Goal: Information Seeking & Learning: Compare options

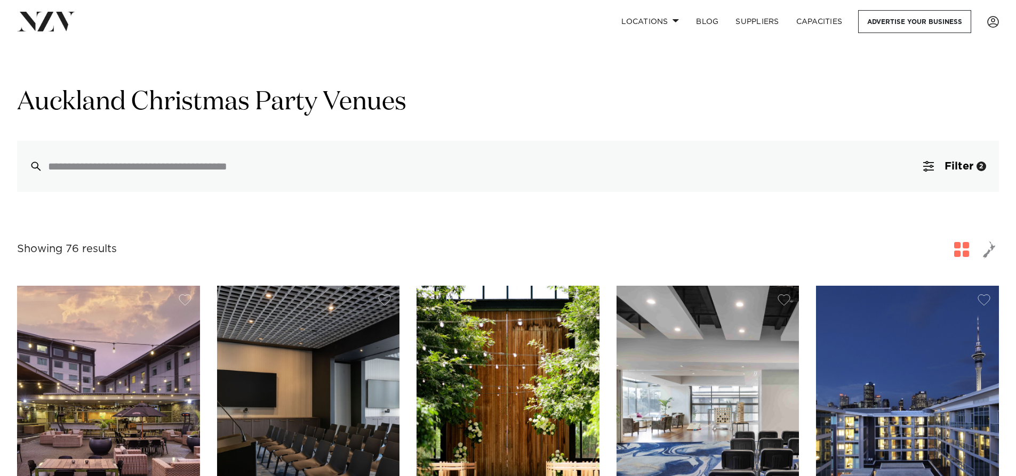
scroll to position [320, 0]
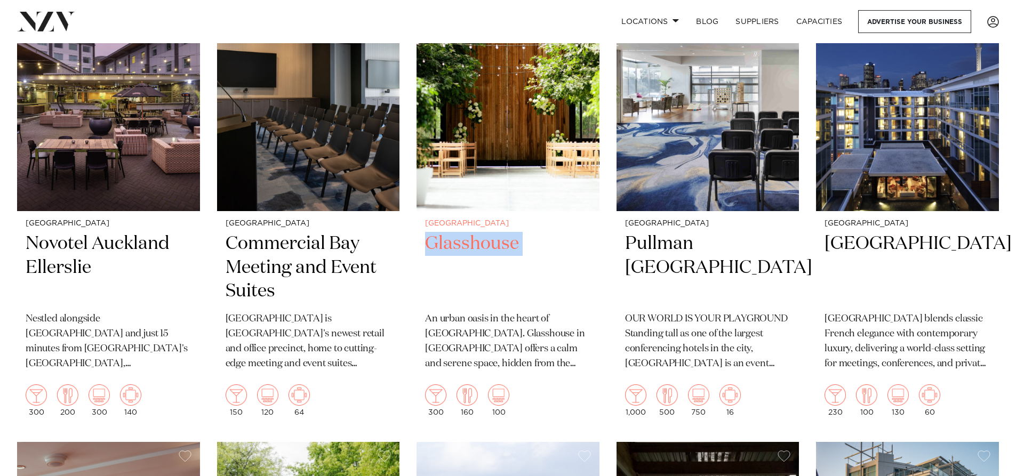
drag, startPoint x: 414, startPoint y: 259, endPoint x: 419, endPoint y: 311, distance: 52.4
click at [546, 303] on h2 "Glasshouse" at bounding box center [508, 268] width 166 height 72
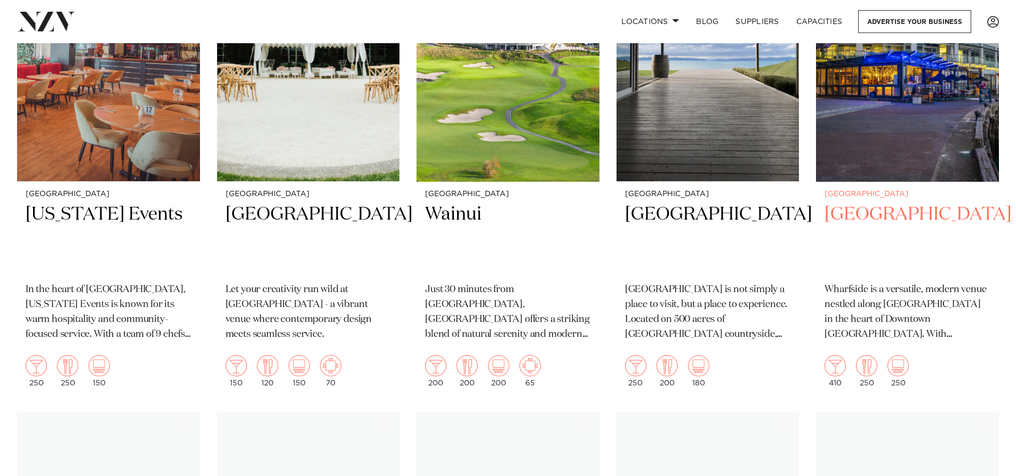
scroll to position [853, 0]
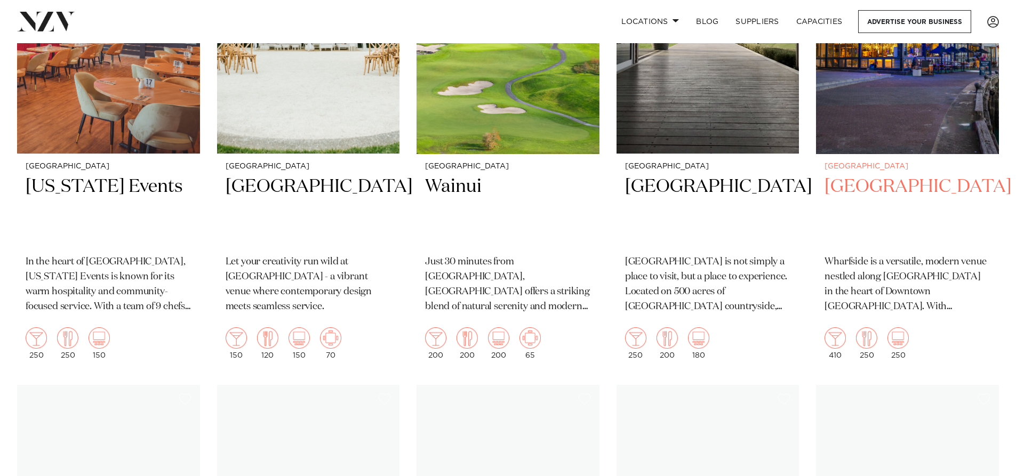
click at [893, 181] on h2 "Wharfside Event Centre" at bounding box center [908, 211] width 166 height 72
click at [887, 196] on h2 "Wharfside Event Centre" at bounding box center [908, 211] width 166 height 72
click at [888, 132] on img at bounding box center [907, 31] width 183 height 245
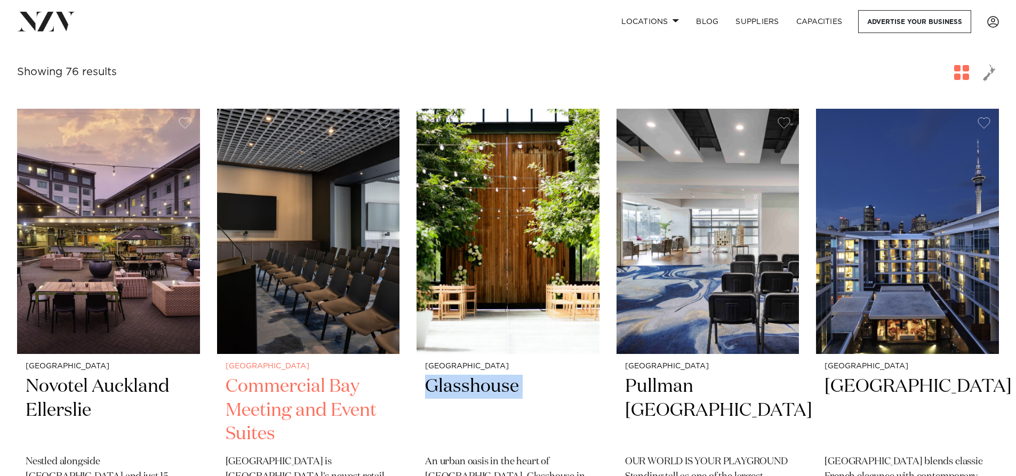
scroll to position [213, 0]
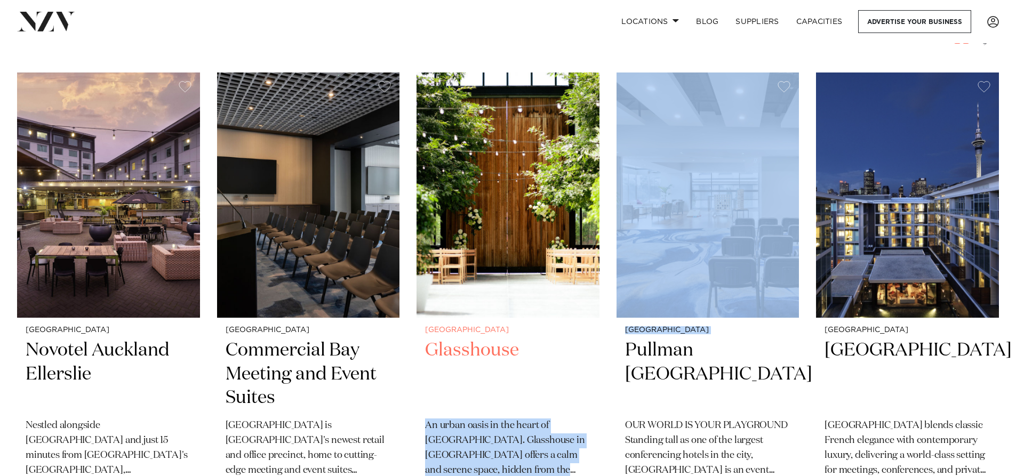
drag, startPoint x: 615, startPoint y: 390, endPoint x: 543, endPoint y: 351, distance: 82.1
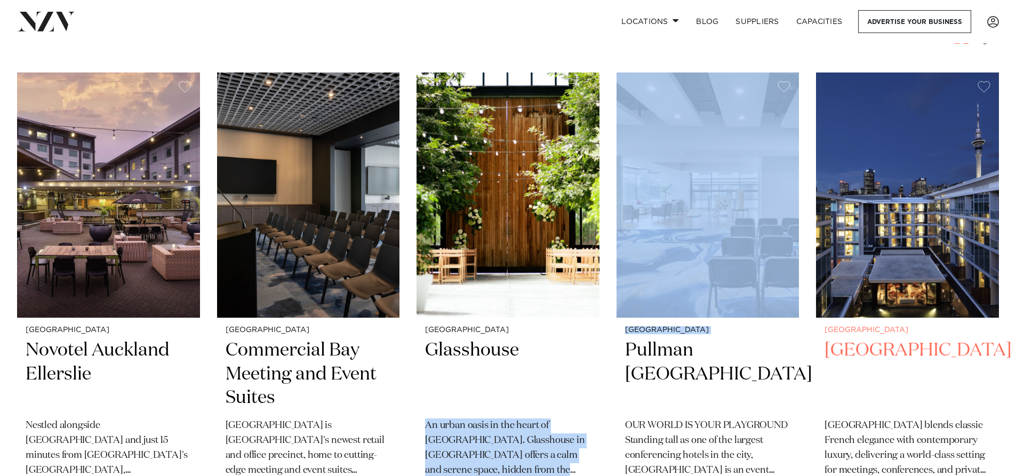
click at [883, 377] on h2 "Sofitel Auckland Viaduct Harbour" at bounding box center [908, 375] width 166 height 72
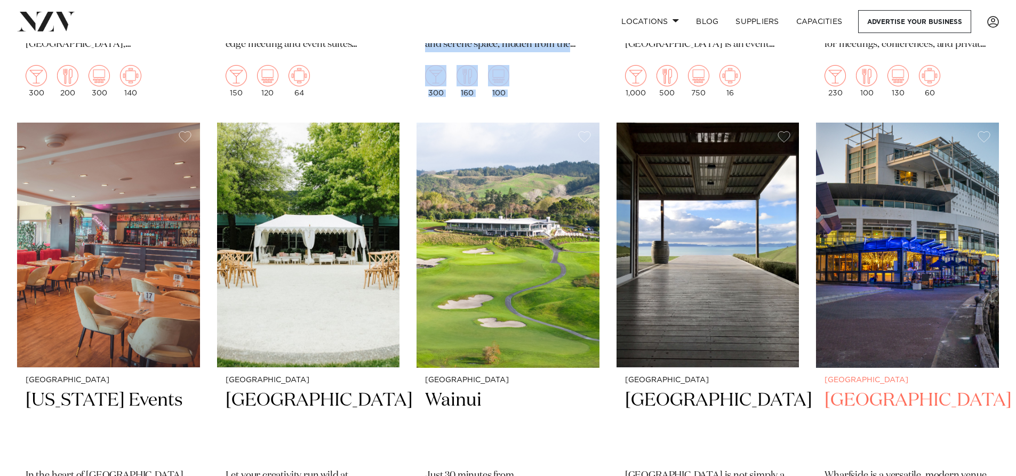
scroll to position [640, 0]
click at [910, 394] on h2 "Wharfside Event Centre" at bounding box center [908, 424] width 166 height 72
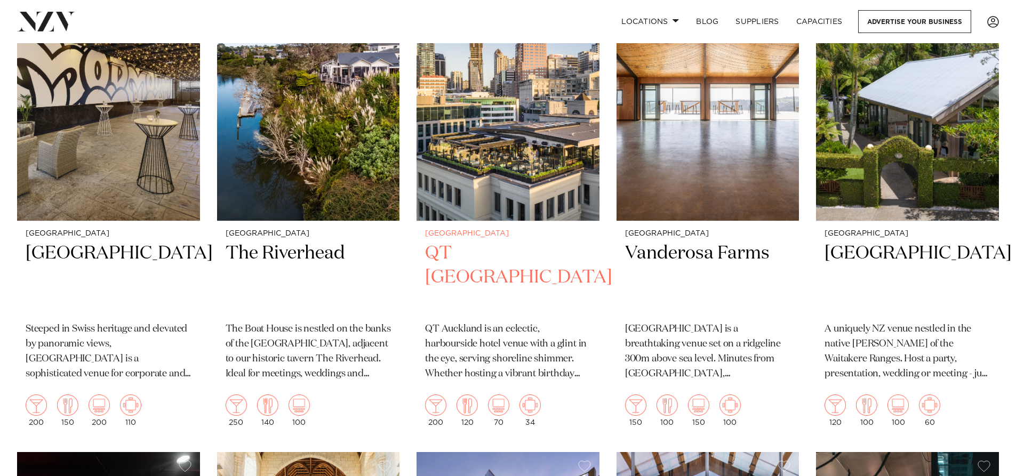
scroll to position [1278, 0]
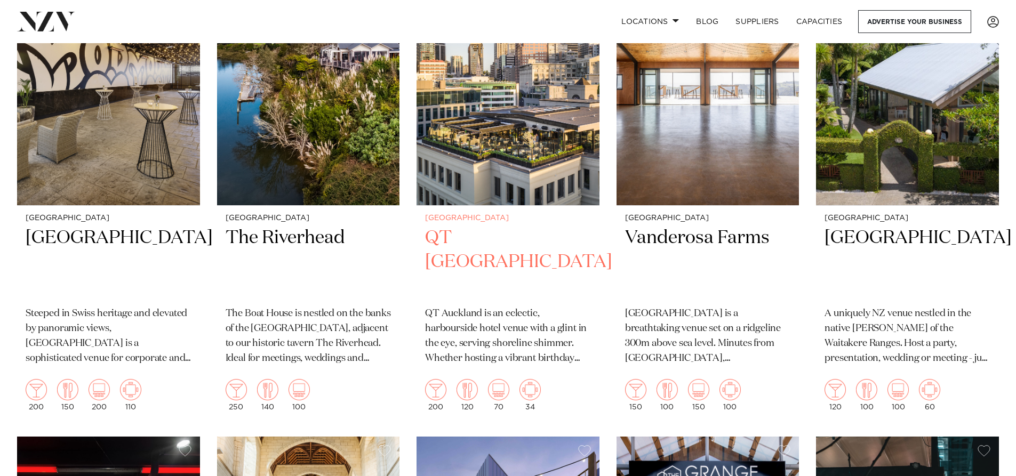
click at [499, 238] on h2 "QT [GEOGRAPHIC_DATA]" at bounding box center [508, 262] width 166 height 72
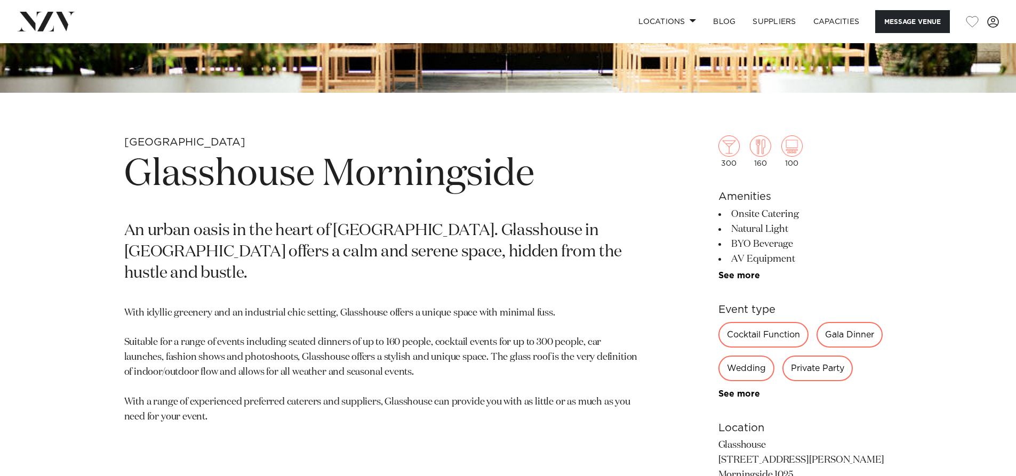
scroll to position [480, 0]
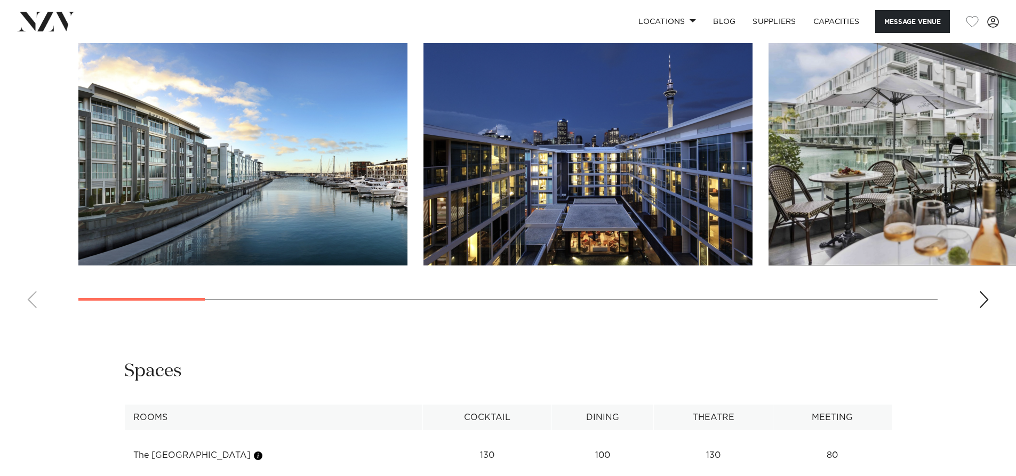
scroll to position [1173, 0]
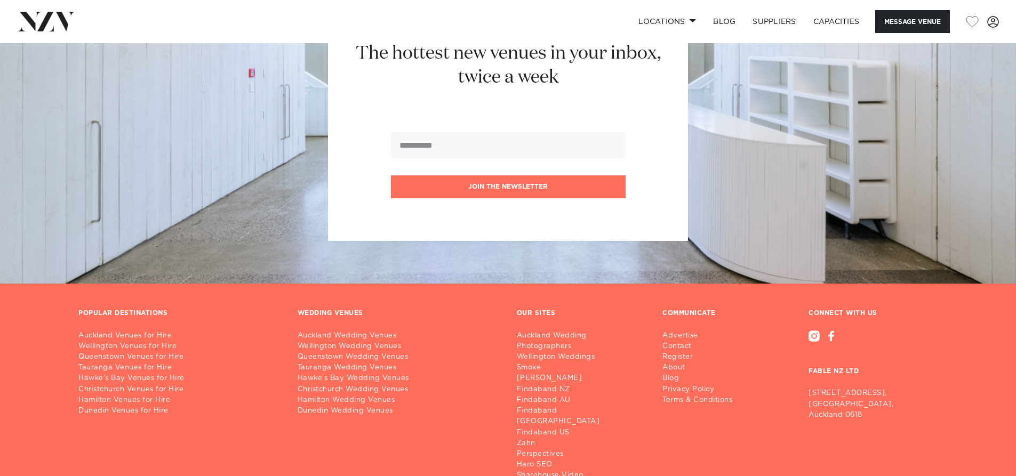
scroll to position [1767, 0]
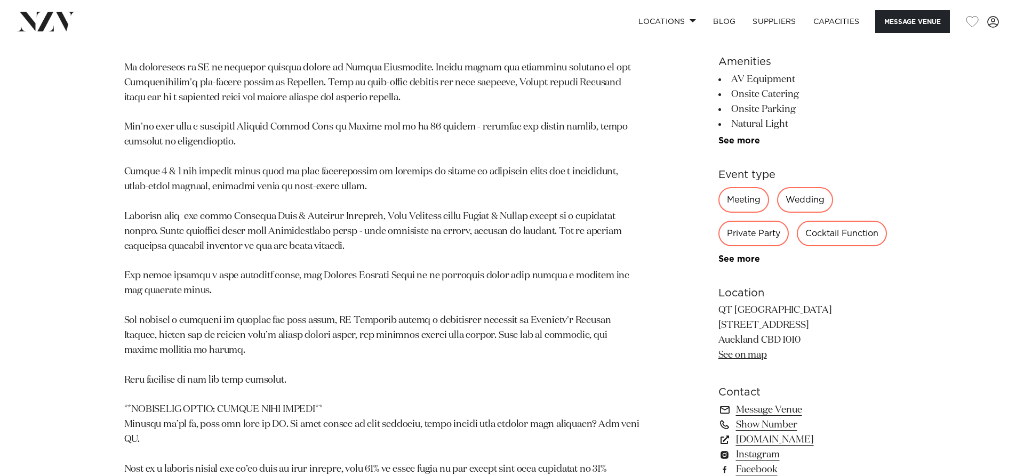
scroll to position [960, 0]
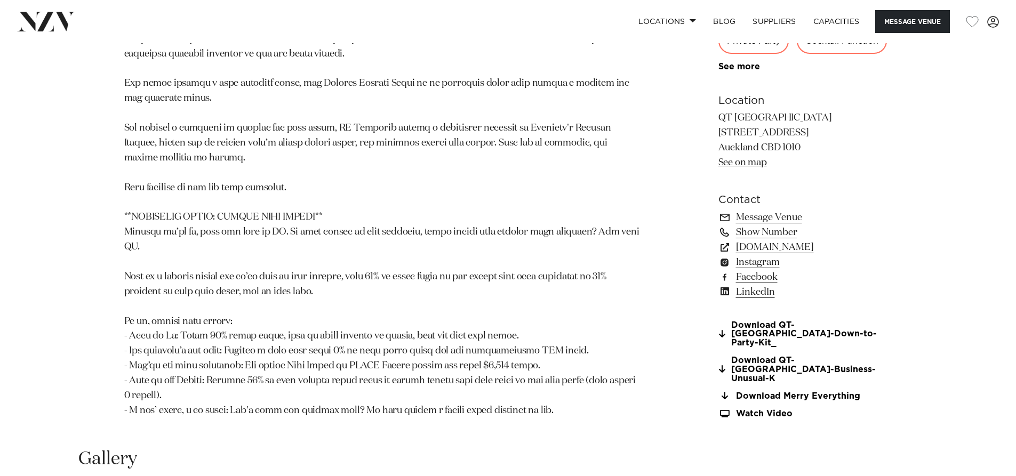
click at [487, 212] on p at bounding box center [383, 106] width 518 height 625
click at [796, 219] on link "Message Venue" at bounding box center [805, 217] width 174 height 15
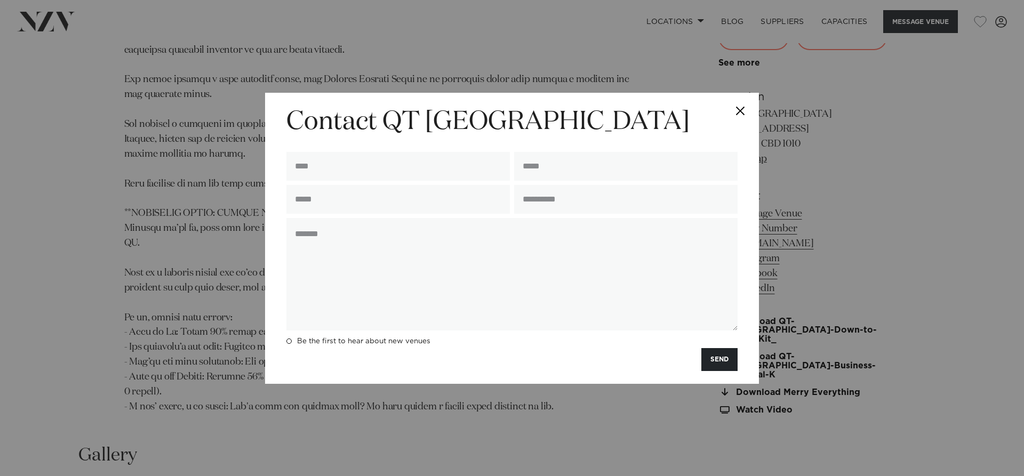
click at [742, 108] on button "Close" at bounding box center [740, 111] width 37 height 37
